Goal: Task Accomplishment & Management: Manage account settings

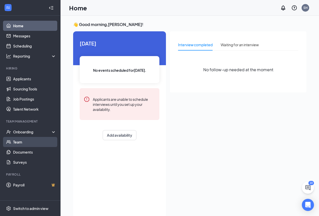
click at [22, 145] on link "Team" at bounding box center [34, 142] width 43 height 10
drag, startPoint x: 148, startPoint y: 13, endPoint x: 146, endPoint y: 12, distance: 2.8
click at [148, 13] on div "Home SH" at bounding box center [190, 8] width 259 height 16
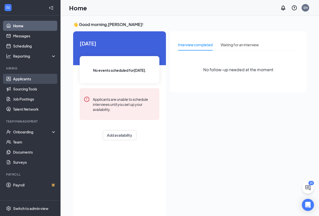
click at [31, 78] on link "Applicants" at bounding box center [34, 79] width 43 height 10
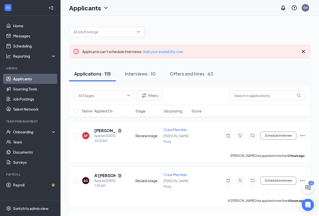
click at [30, 79] on link "Applicants" at bounding box center [34, 79] width 43 height 10
click at [30, 76] on link "Applicants" at bounding box center [34, 79] width 43 height 10
click at [119, 130] on icon "Document" at bounding box center [119, 130] width 3 height 3
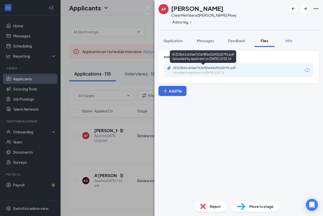
click at [205, 70] on div "45323b61cb5ae763af80a43a952d27f6.pdf Uploaded by applicant on [DATE] 10:02:16" at bounding box center [208, 70] width 82 height 9
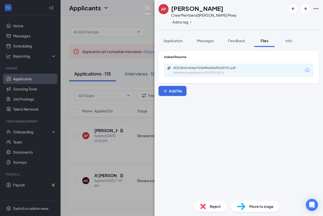
drag, startPoint x: 146, startPoint y: 7, endPoint x: 146, endPoint y: 16, distance: 9.3
click at [146, 7] on img at bounding box center [147, 10] width 6 height 10
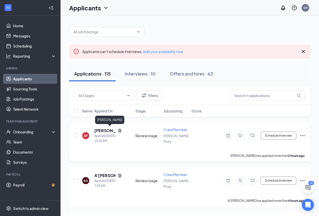
click at [103, 129] on h5 "[PERSON_NAME]" at bounding box center [104, 131] width 21 height 6
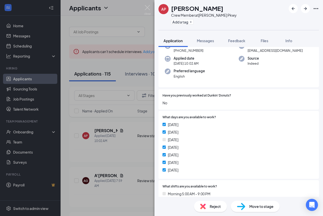
scroll to position [22, 0]
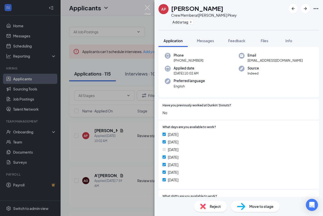
click at [146, 10] on img at bounding box center [147, 10] width 6 height 10
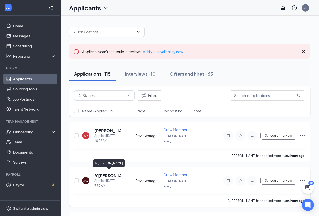
click at [102, 174] on h5 "A'[PERSON_NAME]" at bounding box center [104, 176] width 21 height 6
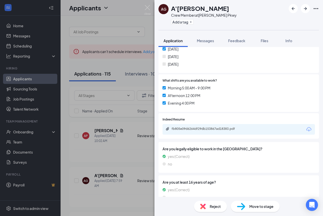
scroll to position [148, 0]
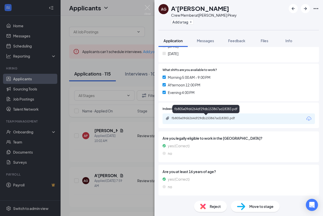
click at [189, 119] on div "fb805e09d6264df29db153867ad18383.pdf" at bounding box center [207, 118] width 71 height 4
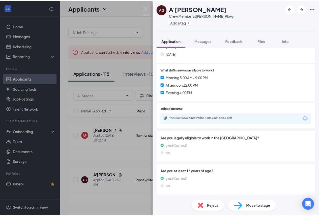
scroll to position [146, 0]
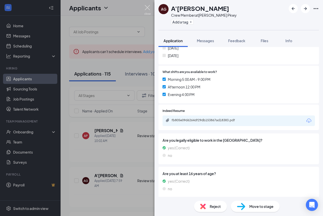
click at [146, 6] on img at bounding box center [147, 10] width 6 height 10
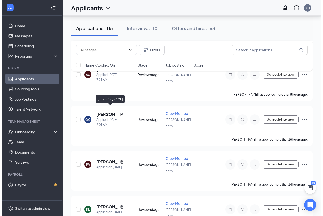
scroll to position [151, 0]
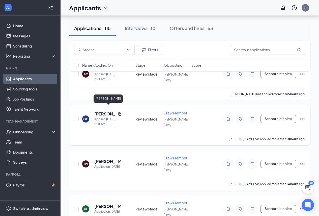
click at [109, 111] on h5 "[PERSON_NAME]" at bounding box center [104, 114] width 21 height 6
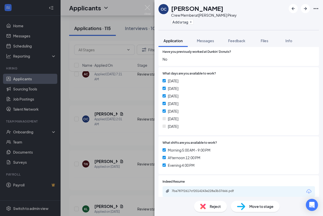
scroll to position [101, 0]
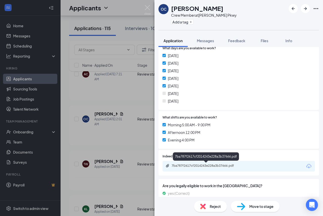
click at [198, 165] on div "7ba787f2617cf2014243e228a3b37666.pdf" at bounding box center [207, 166] width 71 height 4
click at [147, 8] on img at bounding box center [147, 10] width 6 height 10
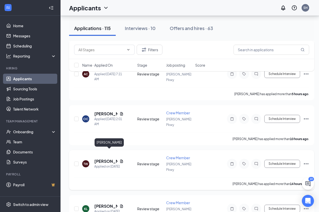
click at [102, 159] on h5 "[PERSON_NAME]" at bounding box center [105, 162] width 23 height 6
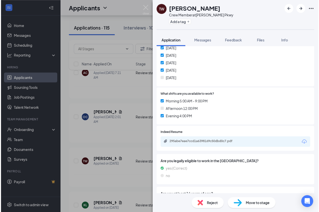
scroll to position [126, 0]
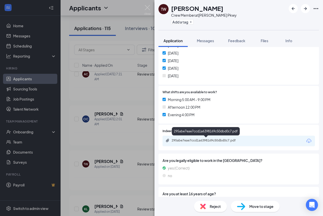
click at [187, 141] on div "295abe7eae7ccd1a6398169c50dbd0c7.pdf" at bounding box center [207, 140] width 71 height 4
click at [147, 7] on img at bounding box center [147, 10] width 6 height 10
